Goal: Check status: Check status

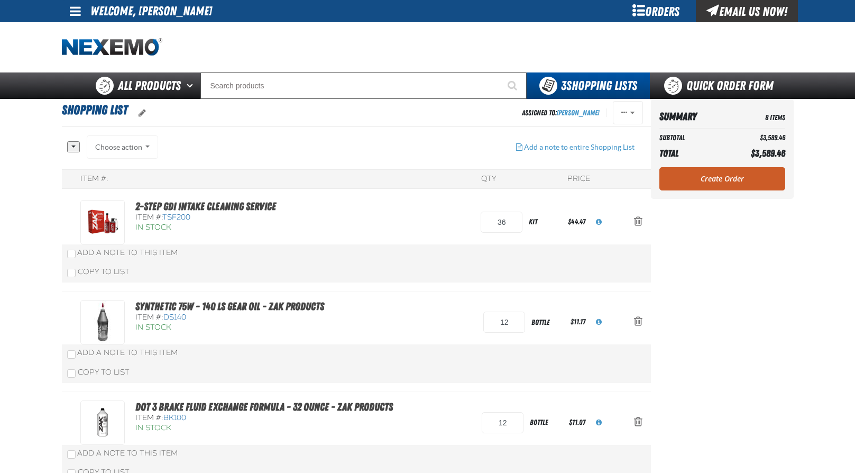
click at [182, 12] on li "Welcome, [PERSON_NAME]" at bounding box center [151, 11] width 122 height 22
click at [649, 13] on div "Orders" at bounding box center [656, 11] width 79 height 22
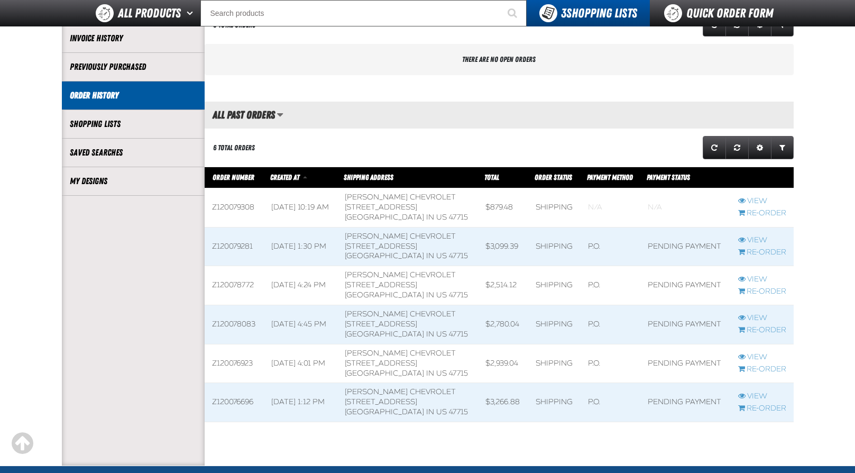
scroll to position [212, 0]
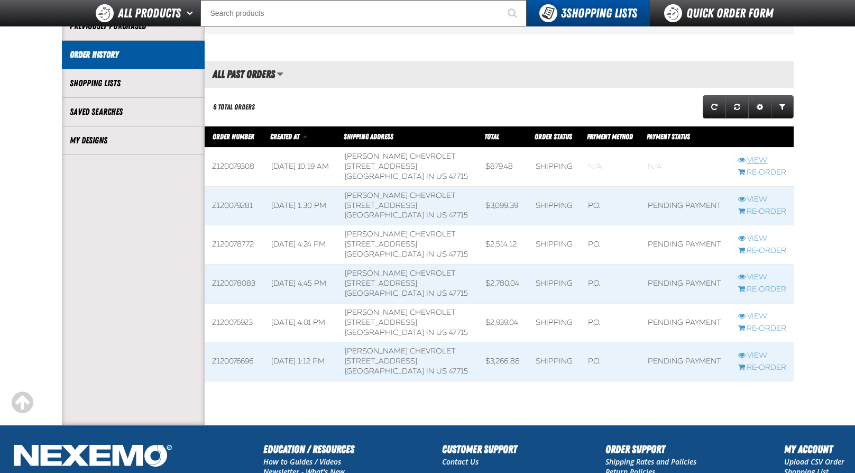
click at [755, 159] on link "View" at bounding box center [762, 160] width 48 height 10
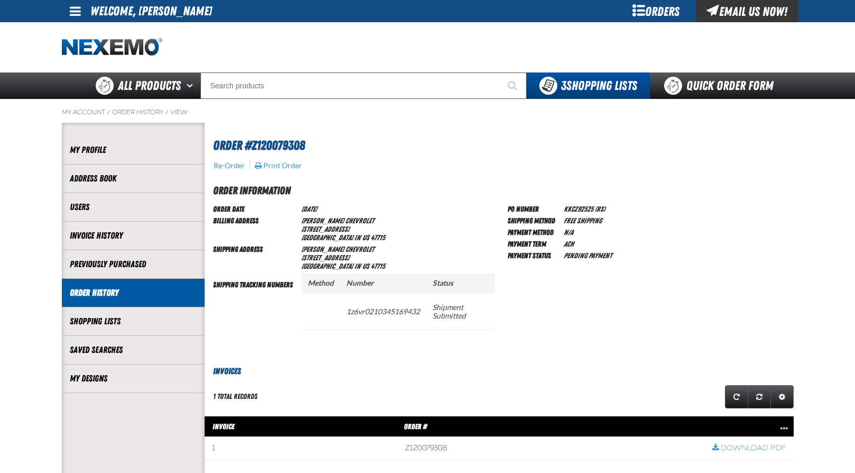
scroll to position [1, 1]
click at [276, 164] on button "Print Order" at bounding box center [278, 166] width 48 height 10
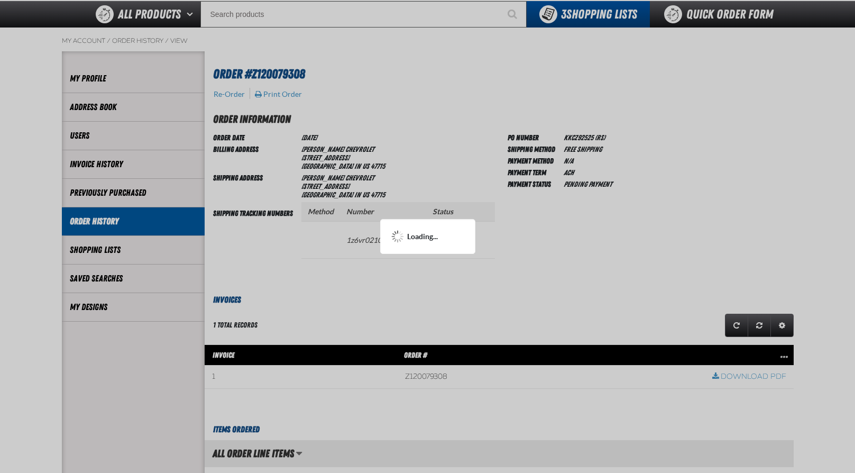
scroll to position [0, 0]
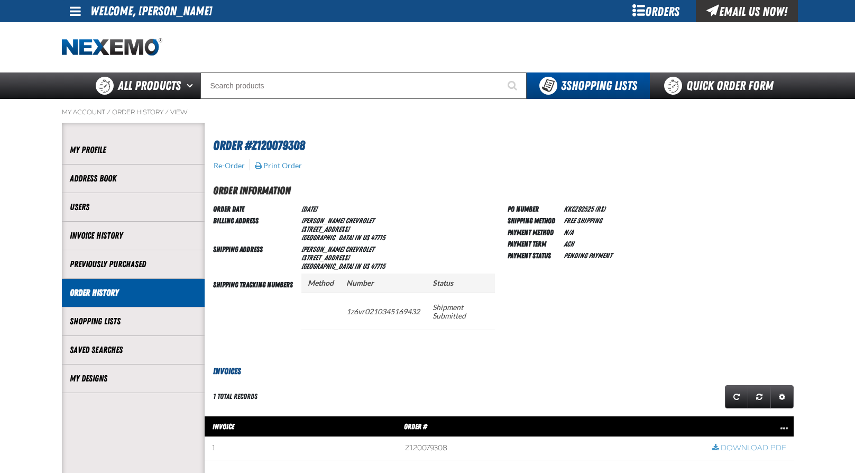
scroll to position [1, 1]
